Goal: Navigation & Orientation: Find specific page/section

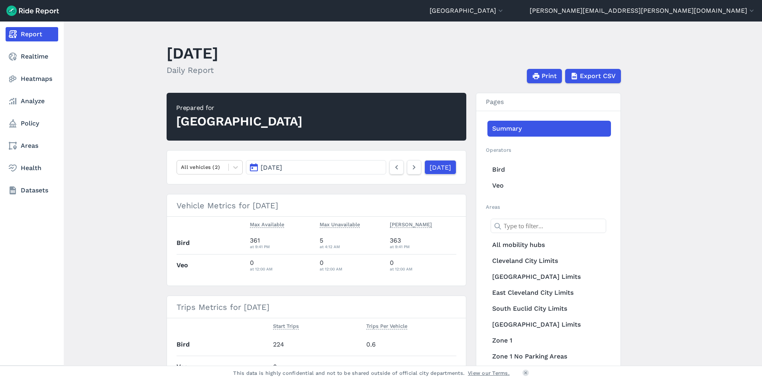
click at [12, 36] on use at bounding box center [13, 34] width 8 height 8
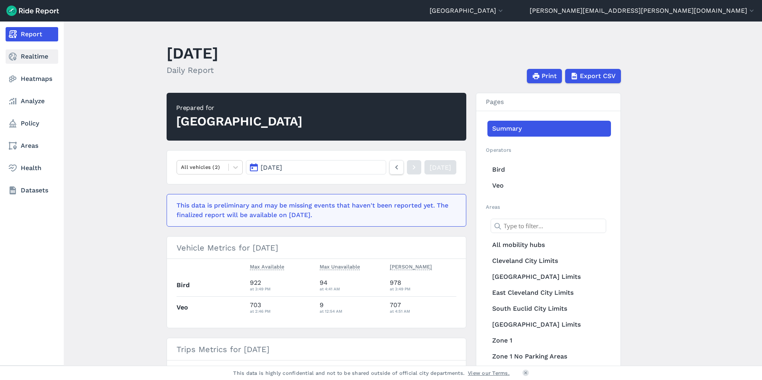
click at [22, 56] on link "Realtime" at bounding box center [32, 56] width 53 height 14
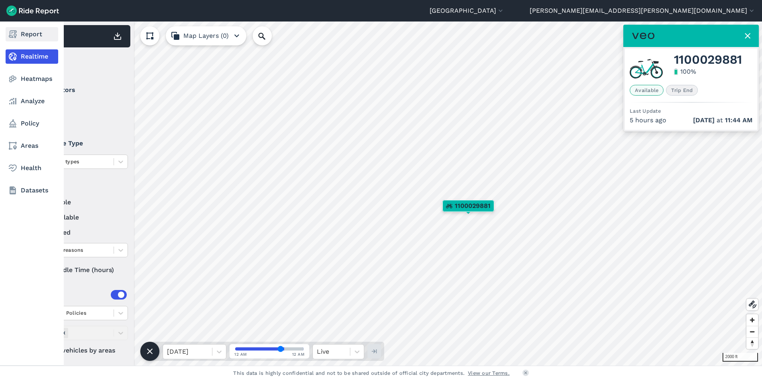
click at [12, 35] on use at bounding box center [13, 34] width 8 height 8
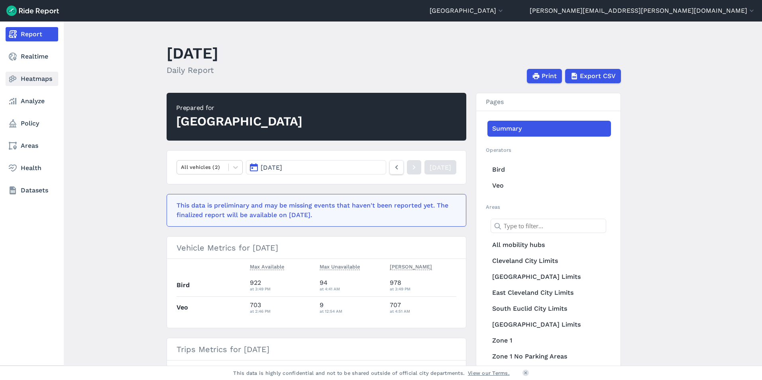
click at [34, 83] on link "Heatmaps" at bounding box center [32, 79] width 53 height 14
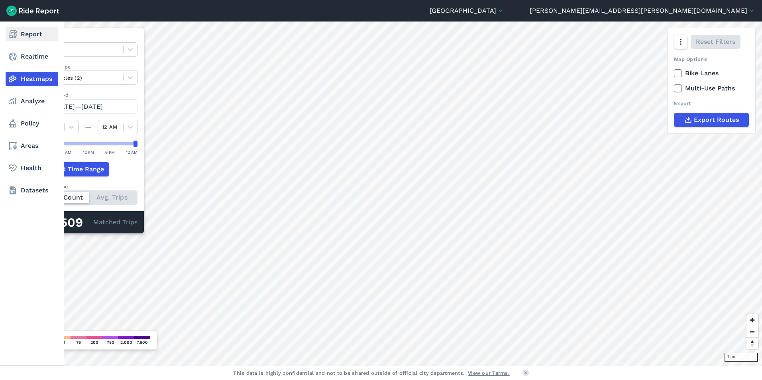
click at [34, 30] on link "Report" at bounding box center [32, 34] width 53 height 14
